Goal: Use online tool/utility: Utilize a website feature to perform a specific function

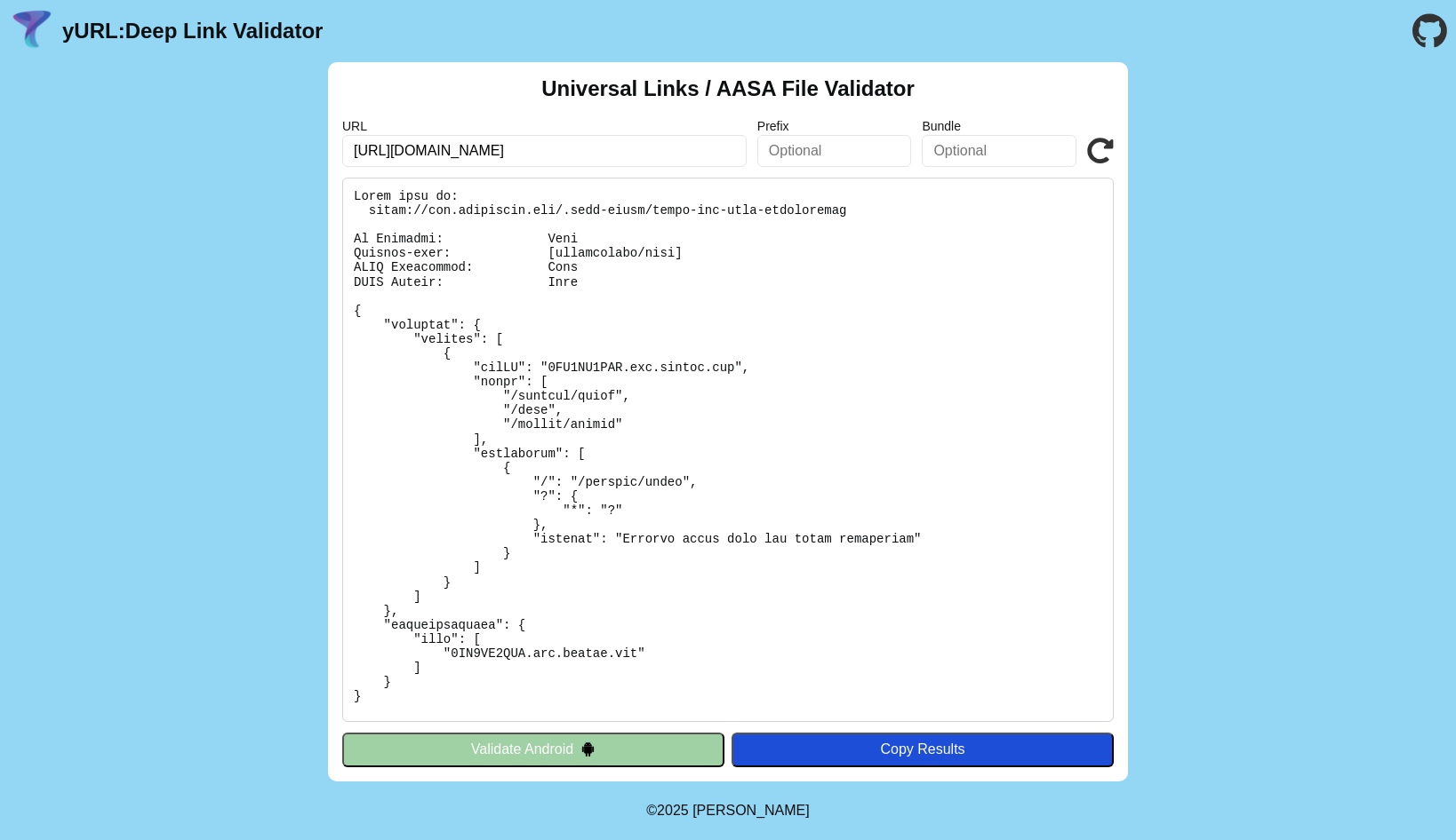
click at [589, 366] on pre at bounding box center [728, 449] width 771 height 544
copy pre "8ZK9AU8DHU"
click at [643, 397] on pre at bounding box center [728, 449] width 771 height 544
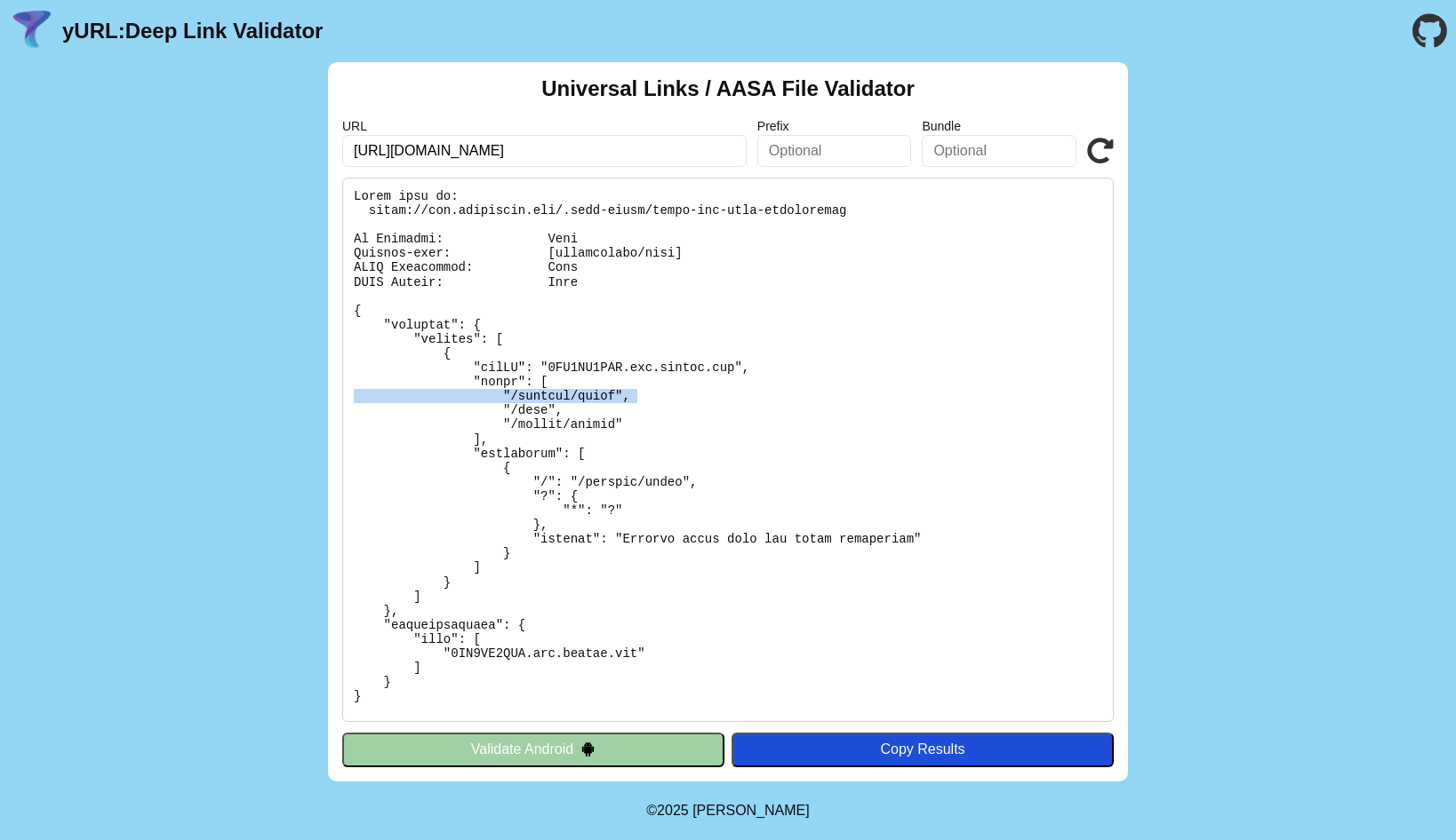
click at [643, 397] on pre at bounding box center [728, 449] width 771 height 544
click at [677, 427] on pre at bounding box center [728, 449] width 771 height 544
click at [607, 427] on pre at bounding box center [728, 449] width 771 height 544
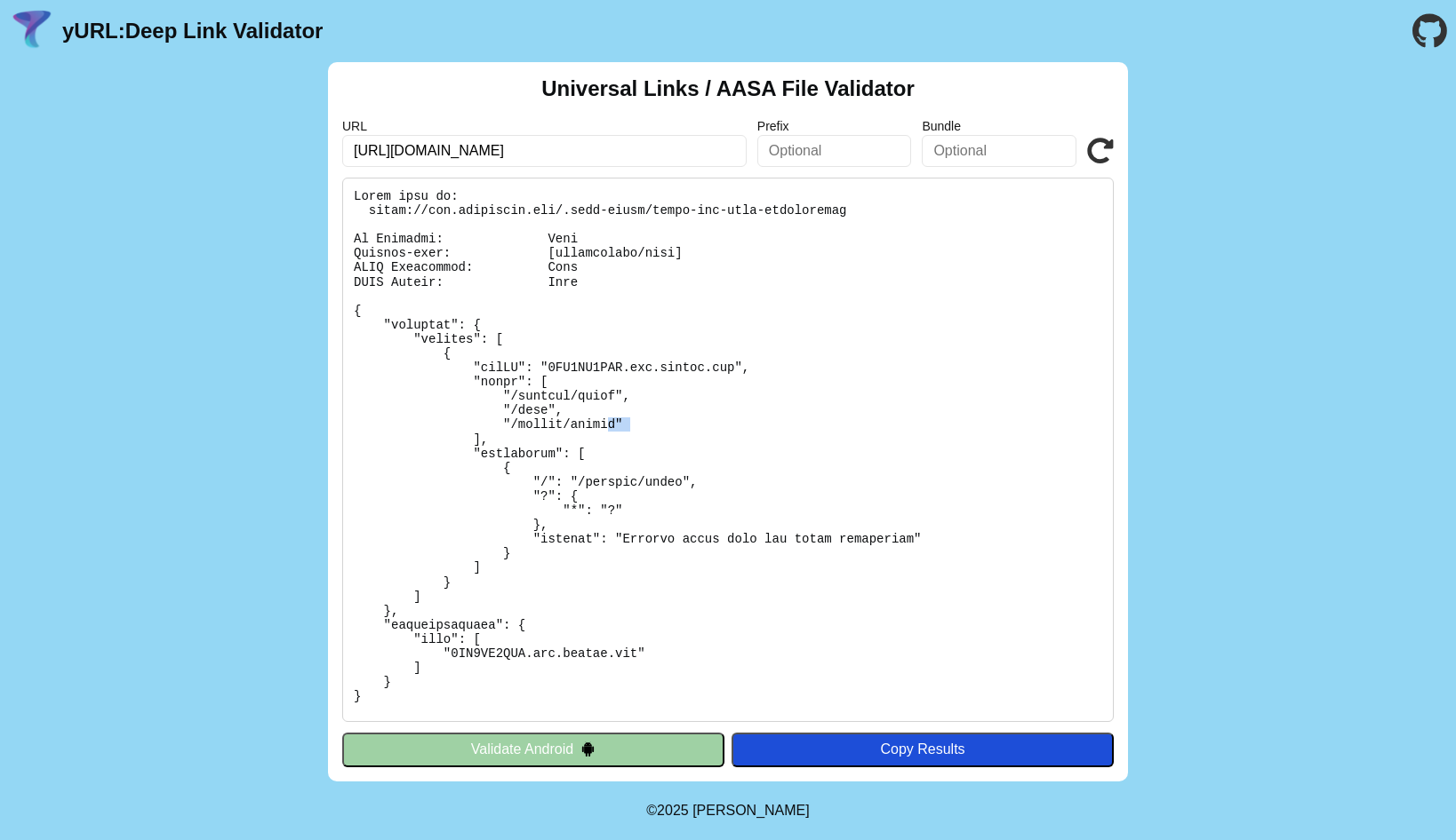
click at [605, 427] on pre at bounding box center [728, 449] width 771 height 544
click at [592, 426] on pre at bounding box center [728, 449] width 771 height 544
drag, startPoint x: 592, startPoint y: 426, endPoint x: 514, endPoint y: 426, distance: 78.0
click at [514, 426] on pre at bounding box center [728, 449] width 771 height 544
click at [602, 393] on pre at bounding box center [728, 449] width 771 height 544
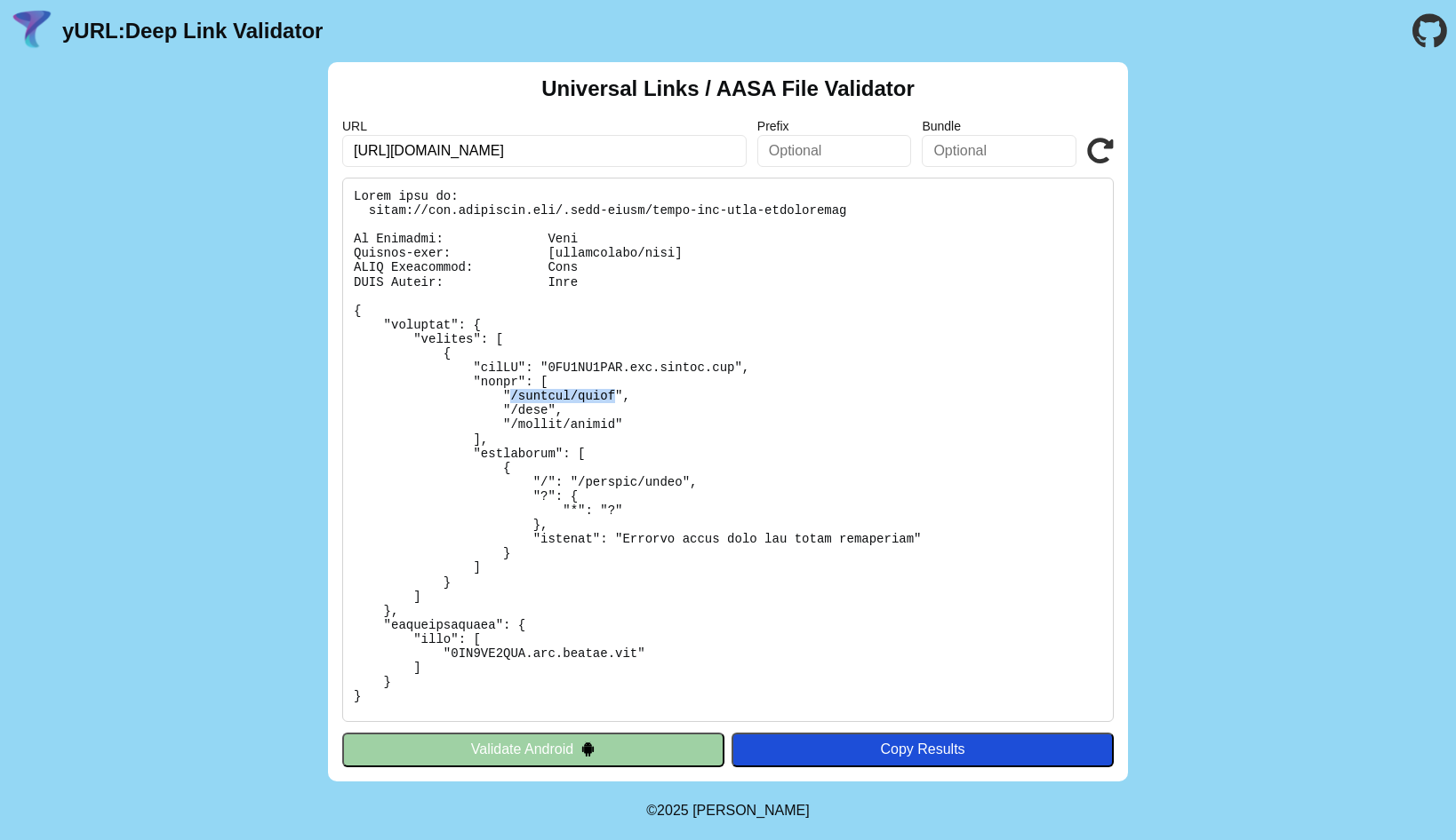
drag, startPoint x: 602, startPoint y: 393, endPoint x: 511, endPoint y: 401, distance: 91.4
click at [512, 401] on pre at bounding box center [728, 449] width 771 height 544
click at [853, 412] on pre at bounding box center [728, 449] width 771 height 544
click at [813, 340] on pre at bounding box center [728, 449] width 771 height 544
copy body "yURL: Deep Link Validator Universal Links / AASA File Validator URL Prefix Bund…"
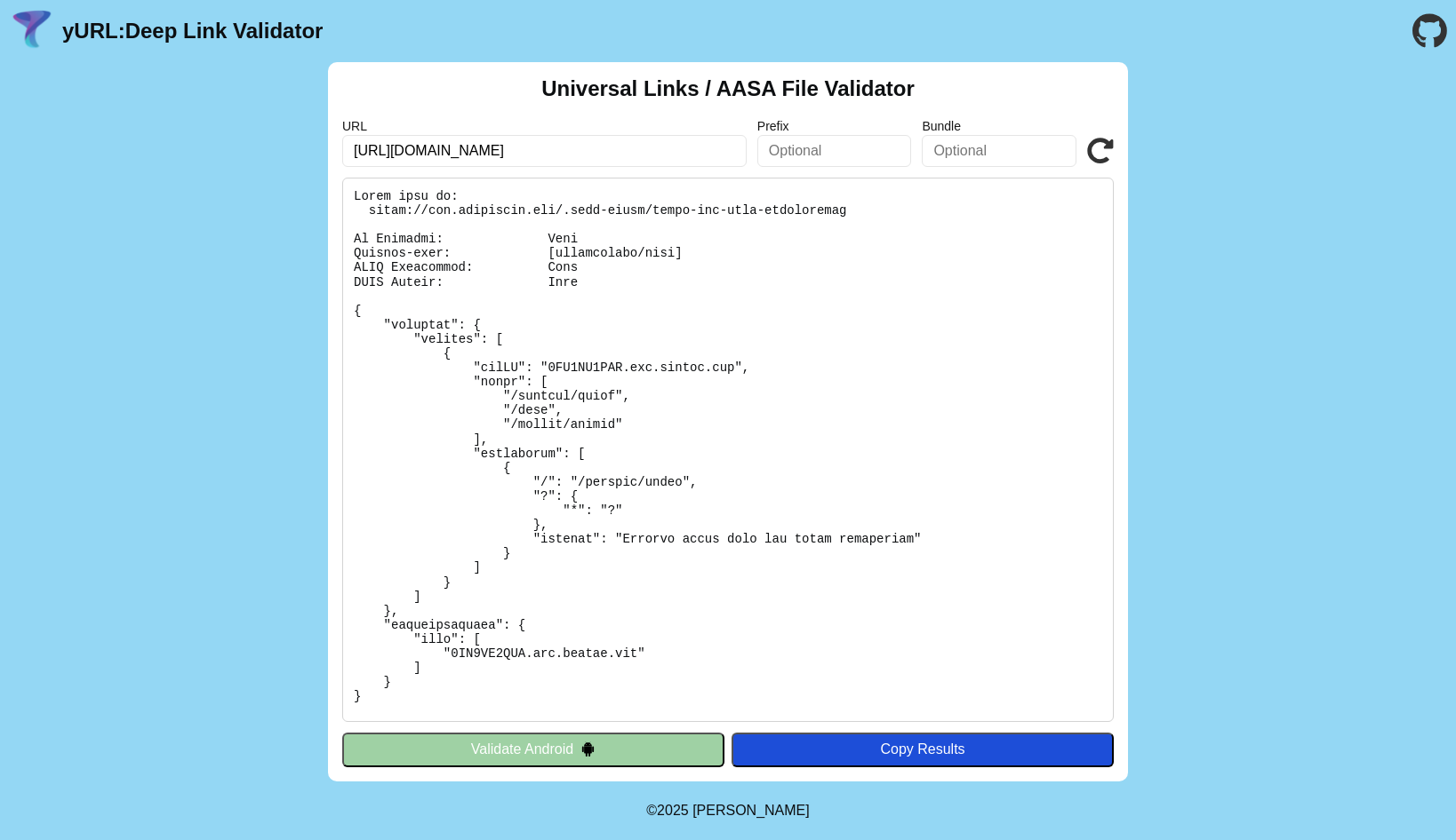
click at [1101, 480] on pre at bounding box center [728, 449] width 771 height 544
click at [950, 360] on pre at bounding box center [728, 449] width 771 height 544
copy body "yURL: Deep Link Validator Universal Links / AASA File Validator URL Prefix Bund…"
click at [618, 372] on pre at bounding box center [728, 449] width 771 height 544
click at [602, 372] on pre at bounding box center [728, 449] width 771 height 544
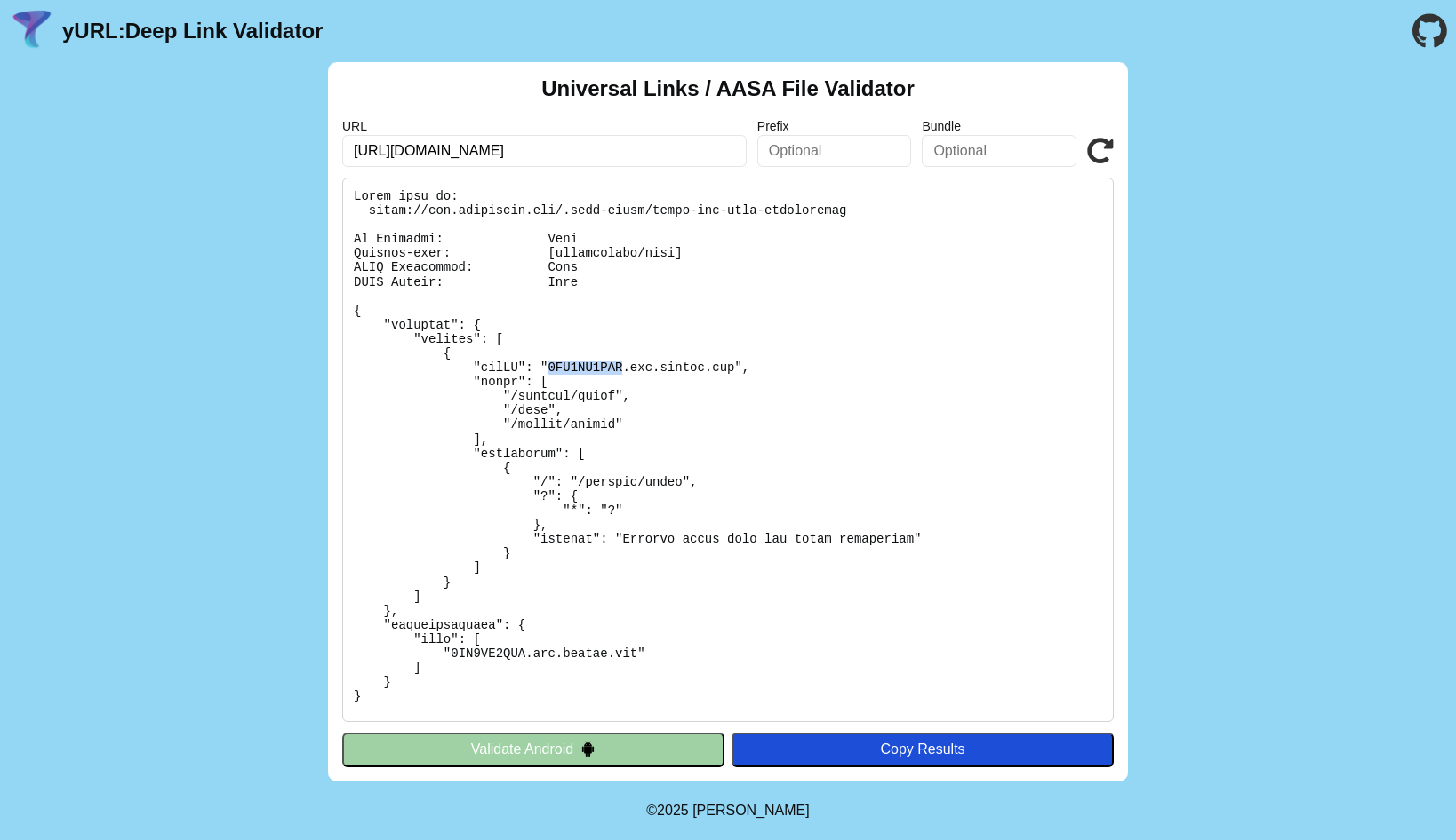
click at [602, 372] on pre at bounding box center [728, 449] width 771 height 544
click at [735, 270] on pre at bounding box center [728, 449] width 771 height 544
drag, startPoint x: 1036, startPoint y: 226, endPoint x: 779, endPoint y: 283, distance: 263.2
click at [1031, 226] on pre at bounding box center [728, 449] width 771 height 544
click at [675, 311] on pre at bounding box center [728, 449] width 771 height 544
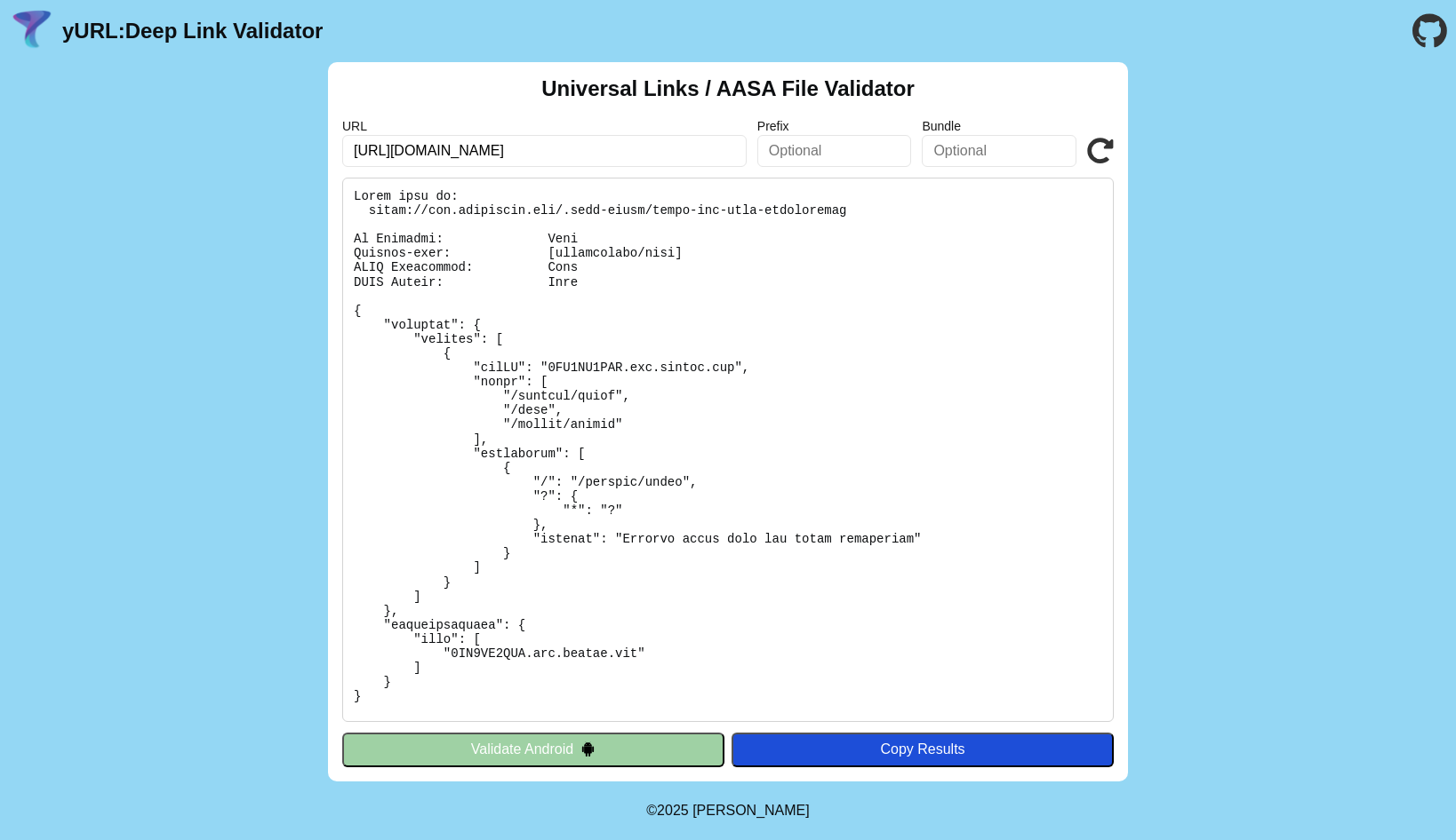
copy body "yURL: Deep Link Validator Universal Links / AASA File Validator URL Prefix Bund…"
click at [940, 310] on pre at bounding box center [728, 449] width 771 height 544
copy body "yURL: Deep Link Validator Universal Links / AASA File Validator URL Prefix Bund…"
click at [1048, 266] on pre at bounding box center [728, 449] width 771 height 544
click at [892, 360] on pre at bounding box center [728, 449] width 771 height 544
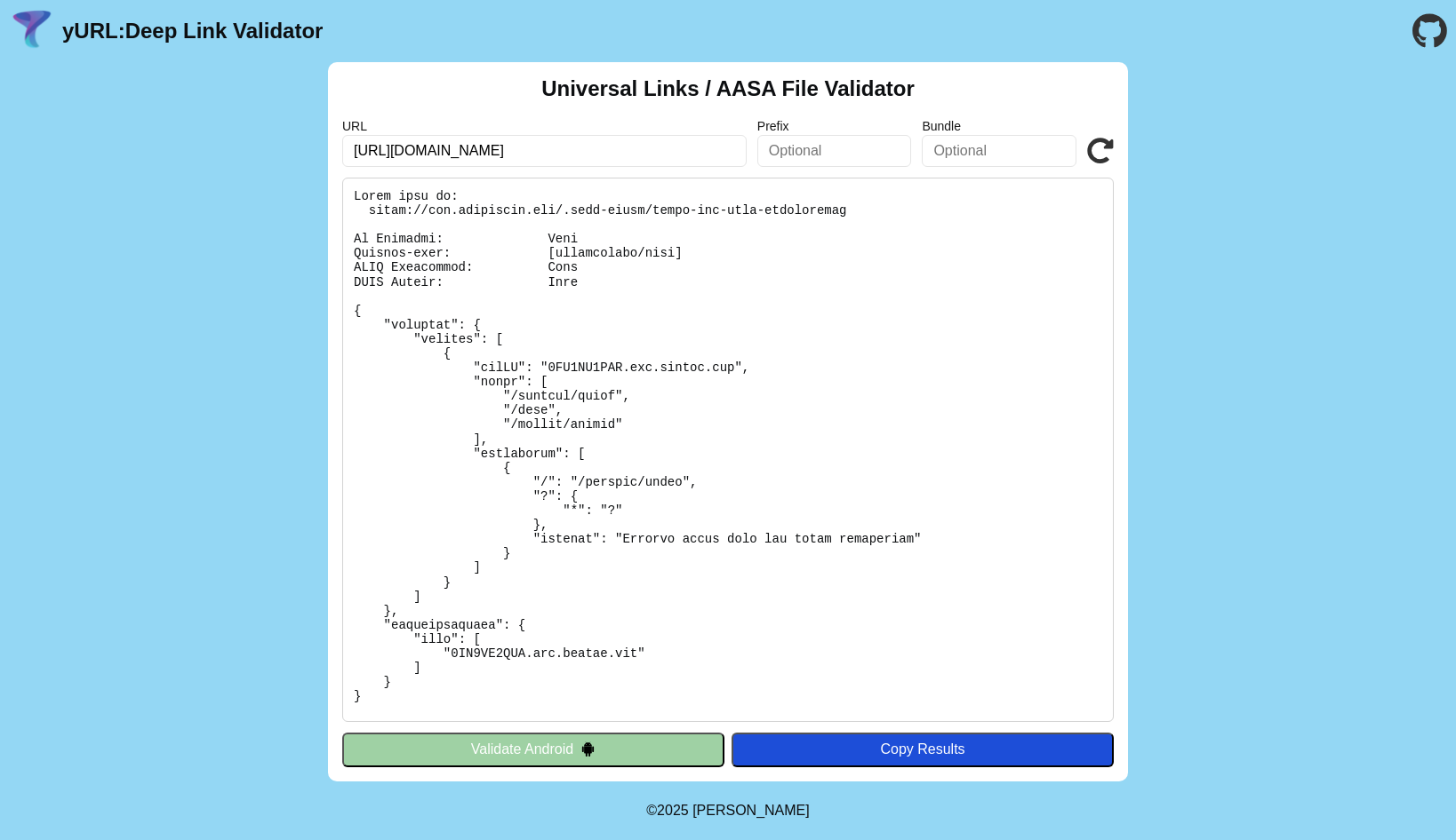
copy body "yURL: Deep Link Validator Universal Links / AASA File Validator URL Prefix Bund…"
click at [627, 371] on pre at bounding box center [728, 449] width 771 height 544
copy body "yURL: Deep Link Validator Universal Links / AASA File Validator URL Prefix Bund…"
click at [574, 138] on input "[URL][DOMAIN_NAME]" at bounding box center [543, 151] width 404 height 32
drag, startPoint x: 728, startPoint y: 158, endPoint x: 938, endPoint y: 168, distance: 210.2
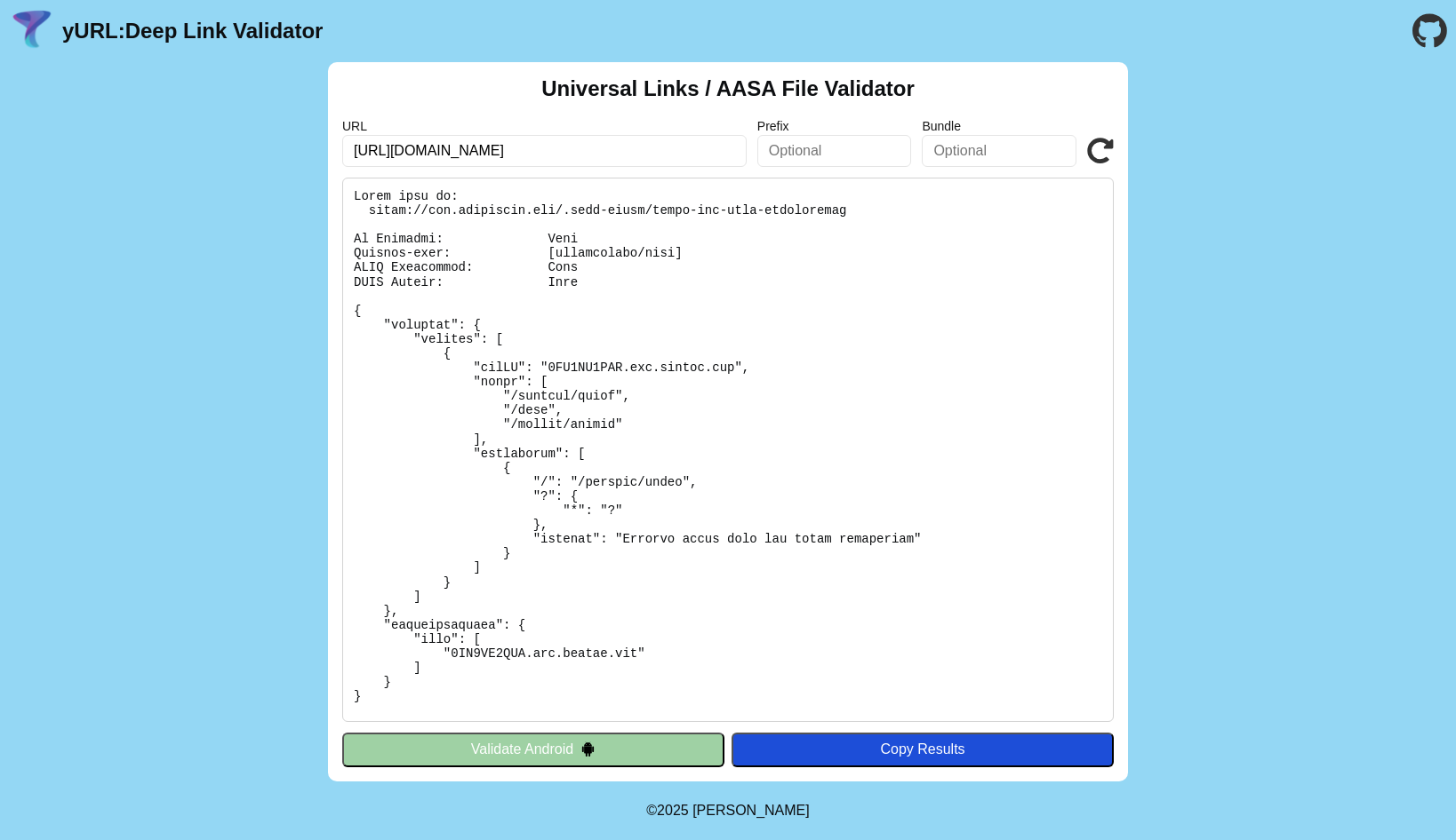
click at [963, 167] on div "Universal Links / AASA File Validator URL [URL][DOMAIN_NAME] Prefix Bundle Vali…" at bounding box center [728, 421] width 800 height 719
drag, startPoint x: 534, startPoint y: 151, endPoint x: 905, endPoint y: 153, distance: 371.0
click at [905, 153] on div "URL [URL][DOMAIN_NAME] Prefix Bundle Validate" at bounding box center [728, 142] width 771 height 48
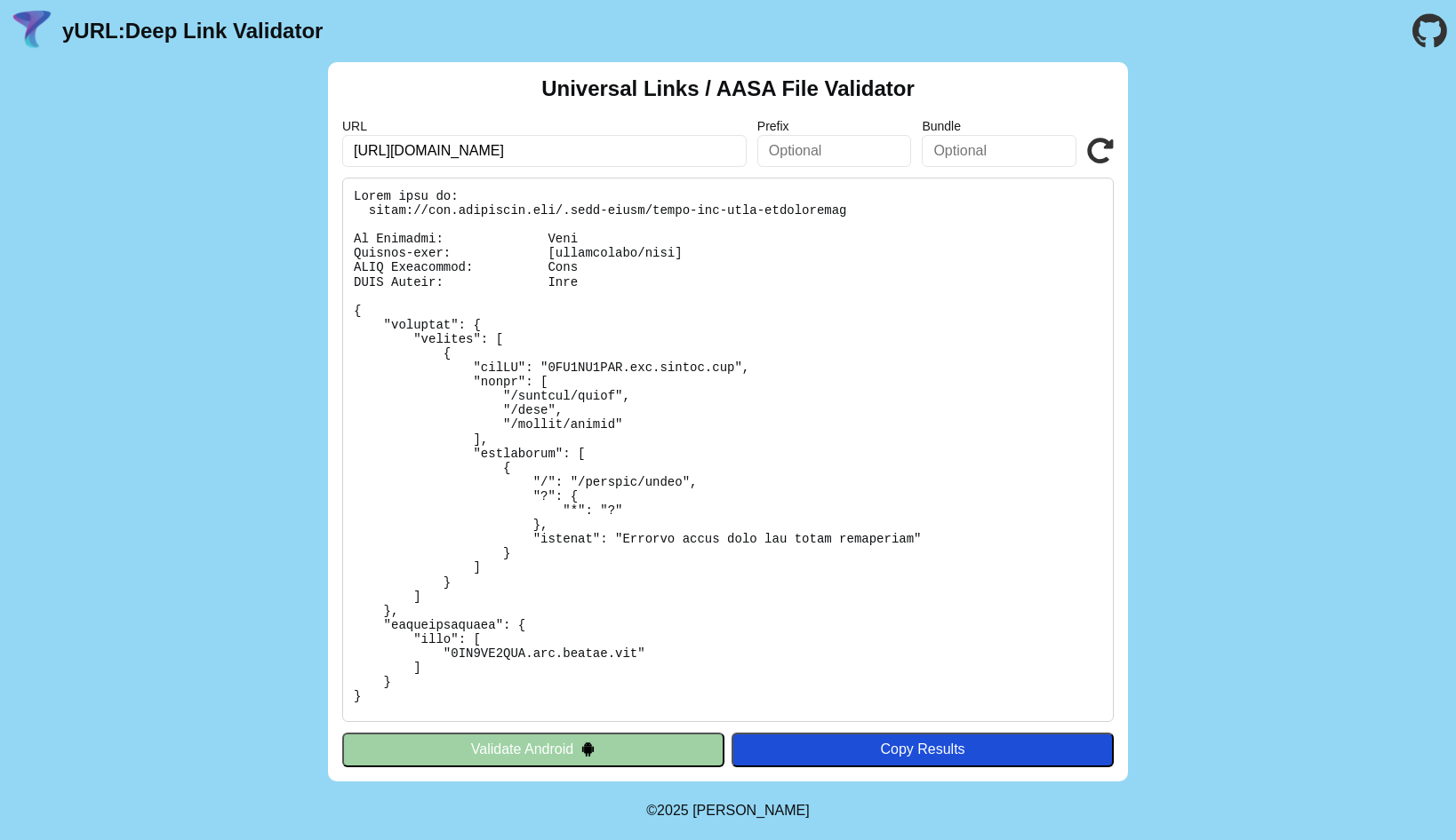
drag, startPoint x: 816, startPoint y: 335, endPoint x: 667, endPoint y: 337, distance: 149.0
click at [810, 335] on pre at bounding box center [728, 449] width 771 height 544
drag, startPoint x: 655, startPoint y: 336, endPoint x: 680, endPoint y: 330, distance: 25.7
click at [655, 336] on pre at bounding box center [728, 449] width 771 height 544
click at [705, 322] on pre at bounding box center [728, 449] width 771 height 544
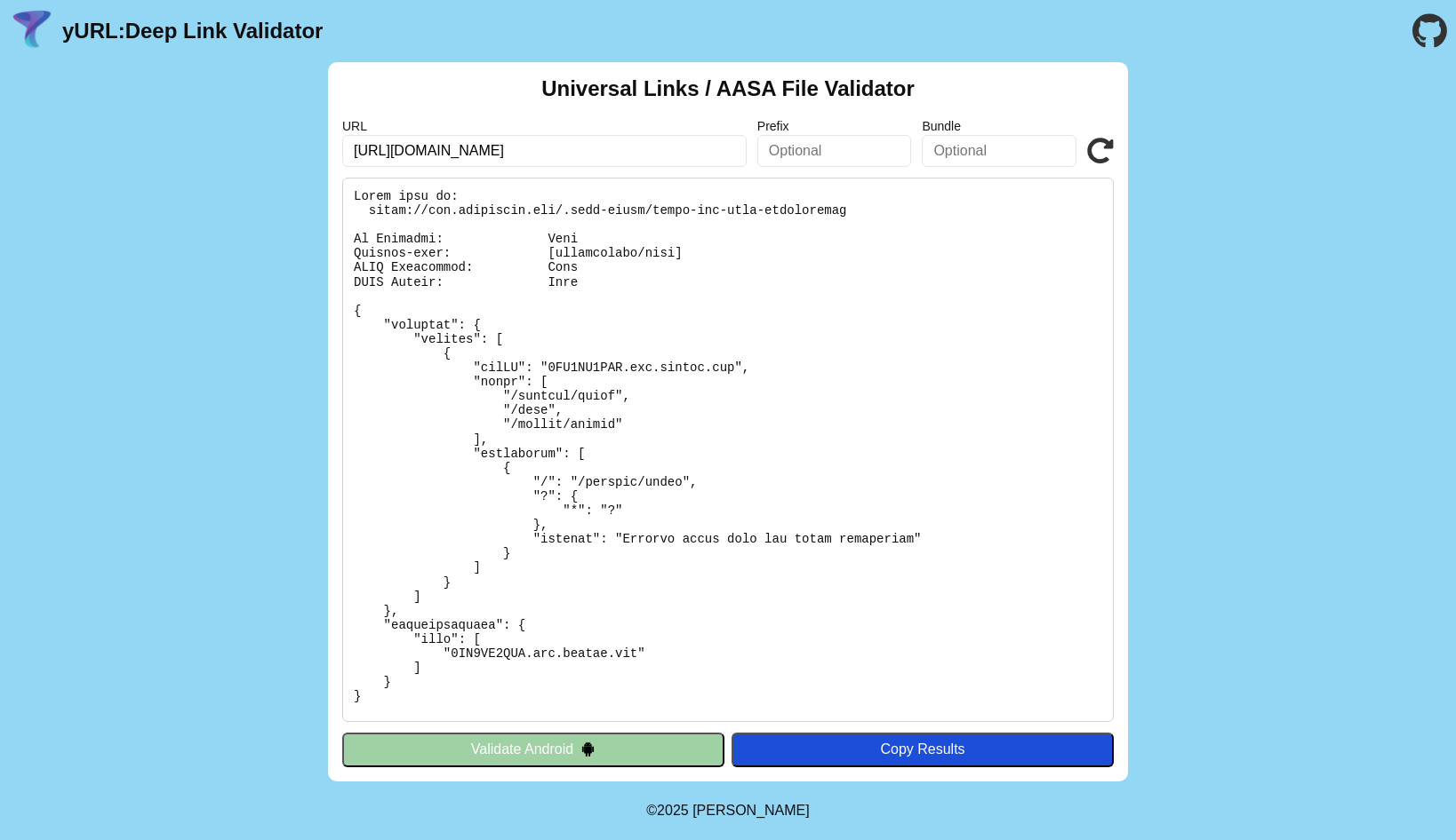
copy body "yURL: Deep Link Validator Universal Links / AASA File Validator URL Prefix Bund…"
